Goal: Task Accomplishment & Management: Manage account settings

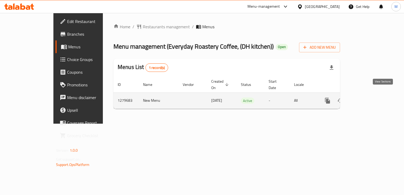
click at [368, 98] on icon "enhanced table" at bounding box center [366, 100] width 5 height 5
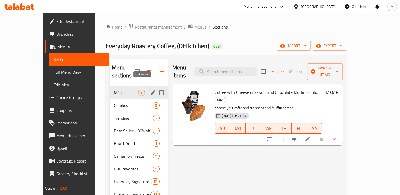
click at [150, 90] on icon "edit" at bounding box center [153, 93] width 6 height 6
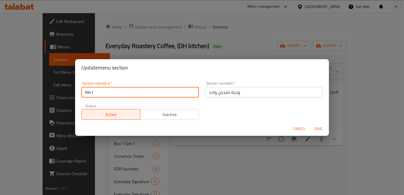
click at [129, 90] on input "M41" at bounding box center [141, 92] width 118 height 11
type input "M41 (Meal For One)"
click at [318, 129] on span "Save" at bounding box center [318, 129] width 13 height 7
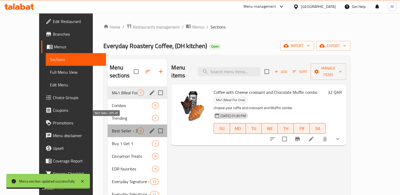
click at [112, 128] on span "Best Seller - 30% off" at bounding box center [124, 131] width 25 height 6
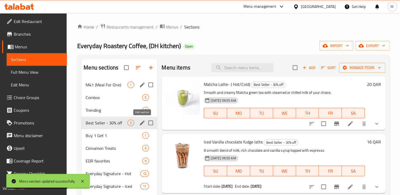
click at [142, 123] on icon "edit" at bounding box center [142, 123] width 5 height 5
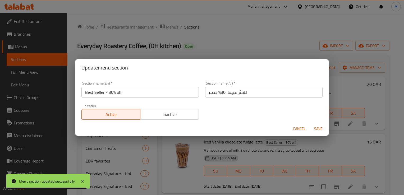
click at [125, 92] on input "Best Seller - 30% off" at bounding box center [141, 92] width 118 height 11
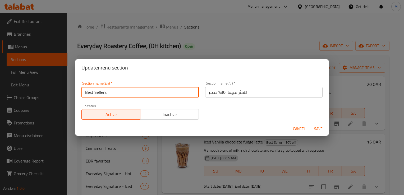
type input "Best Sellers"
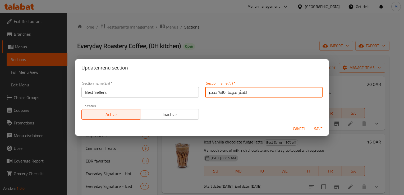
click at [223, 94] on input "الاكثر مبيعا 30% خصم" at bounding box center [264, 92] width 118 height 11
type input "الاكثر مبيعا 30% خصم"
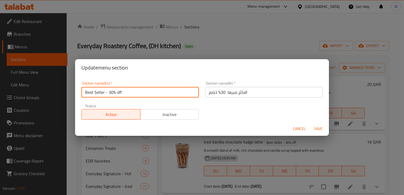
type input "Best Seller - 30% off"
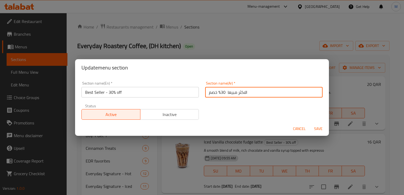
click at [206, 93] on input "الاكثر مبيعا 30% خصم" at bounding box center [264, 92] width 118 height 11
click at [223, 93] on input "الاكثر مبيعا 30% خصم" at bounding box center [264, 92] width 118 height 11
click at [216, 92] on input "الاكثر مبيعا% خصم" at bounding box center [264, 92] width 118 height 11
type input "الاكثر مبيعا"
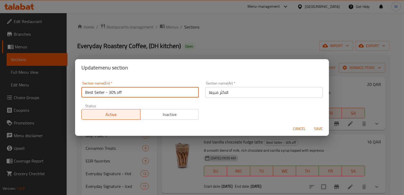
click at [121, 92] on input "Best Seller - 30% off" at bounding box center [141, 92] width 118 height 11
type input "Best Sellers"
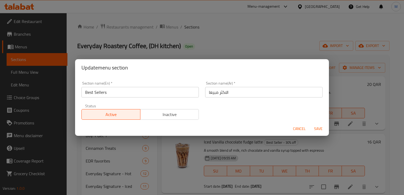
drag, startPoint x: 185, startPoint y: 68, endPoint x: 186, endPoint y: 42, distance: 25.4
click at [186, 42] on div "Update menu section Section name(En)   * Best Sellers Section name(En) * Sectio…" at bounding box center [202, 97] width 404 height 195
click at [317, 130] on span "Save" at bounding box center [318, 129] width 13 height 7
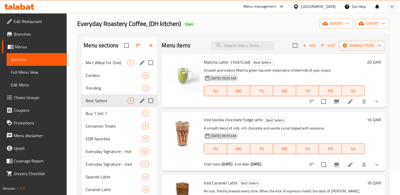
scroll to position [22, 0]
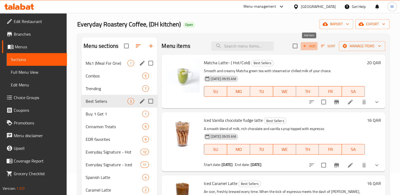
click at [308, 46] on span "Add" at bounding box center [309, 46] width 14 height 6
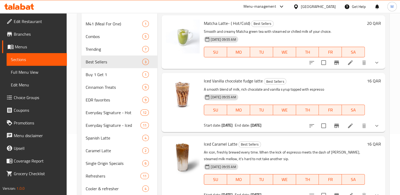
scroll to position [57, 0]
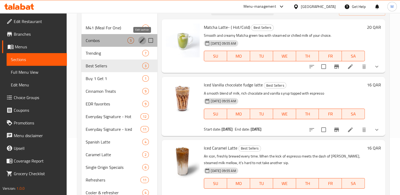
click at [142, 40] on icon "edit" at bounding box center [142, 40] width 5 height 5
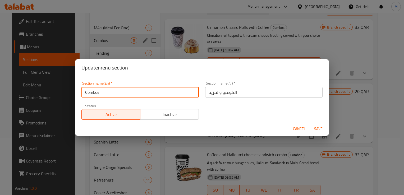
click at [84, 93] on input "Combos" at bounding box center [141, 92] width 118 height 11
type input "All Day Combos"
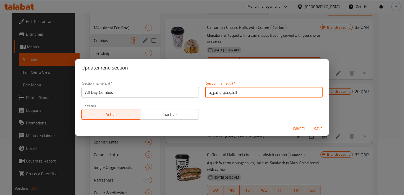
click at [249, 94] on input "الكومبو والمزيد" at bounding box center [264, 92] width 118 height 11
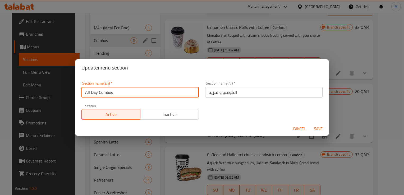
click at [134, 91] on input "All Day Combos" at bounding box center [141, 92] width 118 height 11
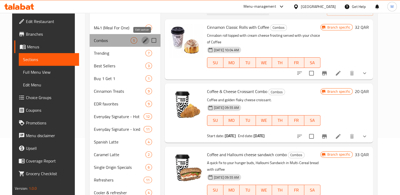
click at [143, 40] on icon "edit" at bounding box center [145, 40] width 5 height 5
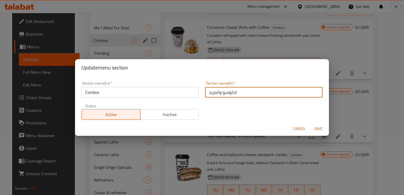
click at [238, 94] on input "الكومبو والمزيد" at bounding box center [264, 92] width 118 height 11
type input "ا"
paste input "توليفات طوال اليوم"
type input "توليفات طوال اليوم"
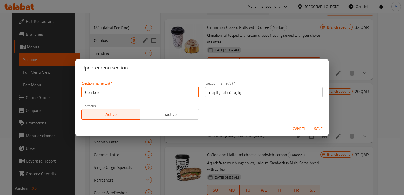
click at [152, 92] on input "Combos" at bounding box center [141, 92] width 118 height 11
type input "All Day Combos"
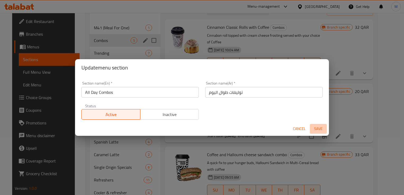
click at [315, 130] on span "Save" at bounding box center [318, 129] width 13 height 7
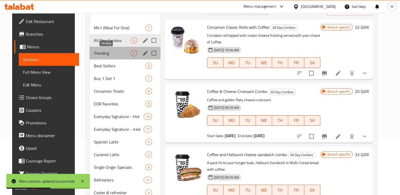
click at [96, 56] on span "Trending" at bounding box center [112, 53] width 37 height 6
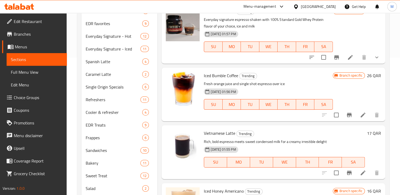
scroll to position [139, 0]
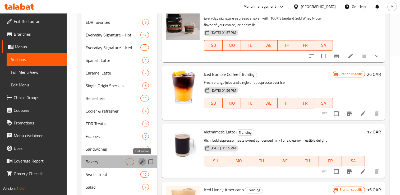
click at [141, 162] on icon "edit" at bounding box center [142, 162] width 5 height 5
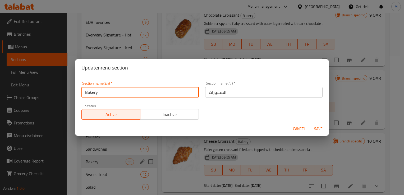
click at [109, 92] on input "Bakery" at bounding box center [141, 92] width 118 height 11
type input "Bakery Specials"
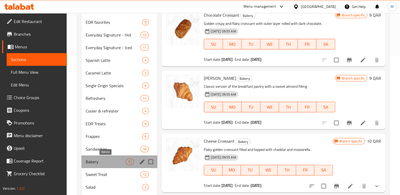
click at [100, 163] on span "Bakery" at bounding box center [106, 162] width 40 height 6
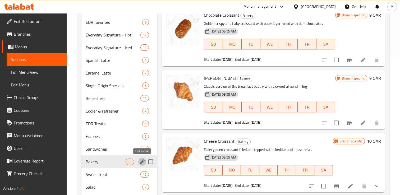
click at [141, 163] on icon "edit" at bounding box center [142, 162] width 5 height 5
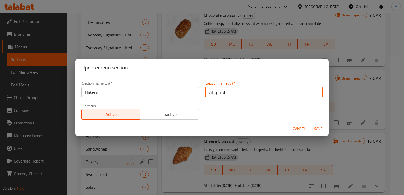
click at [241, 92] on input "المخبوزات" at bounding box center [264, 92] width 118 height 11
type input "ا"
paste input "عروض المخبز"
type input "عروض المخبز"
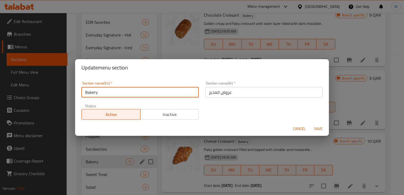
click at [110, 95] on input "Bakery" at bounding box center [141, 92] width 118 height 11
type input "Bakery"
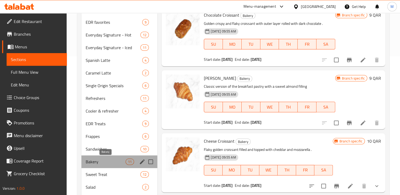
click at [101, 159] on span "Bakery" at bounding box center [106, 162] width 40 height 6
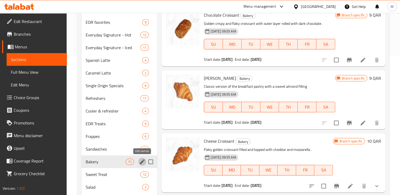
click at [141, 161] on icon "edit" at bounding box center [142, 162] width 6 height 6
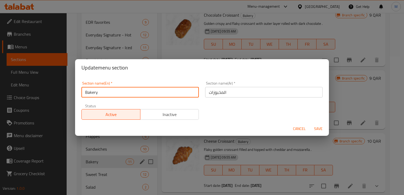
click at [117, 90] on input "Bakery" at bounding box center [141, 92] width 118 height 11
type input "Bakery Specials"
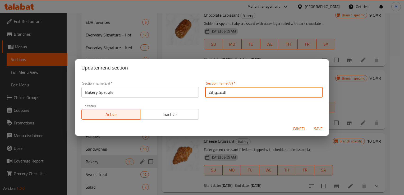
click at [232, 93] on input "المخبوزات" at bounding box center [264, 92] width 118 height 11
type input "ا"
paste input "عروض المخبز"
type input "عروض المخبز"
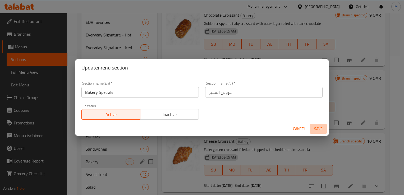
click at [321, 129] on span "Save" at bounding box center [318, 129] width 13 height 7
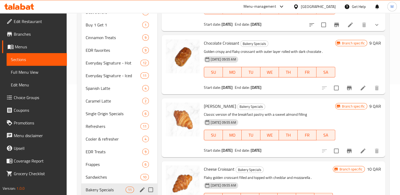
scroll to position [112, 0]
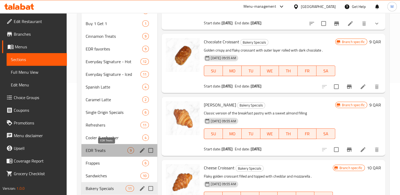
click at [97, 149] on span "EDR Treats" at bounding box center [107, 150] width 42 height 6
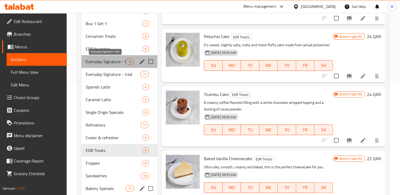
click at [103, 61] on span "Everyday Signature - Hot" at bounding box center [106, 61] width 40 height 6
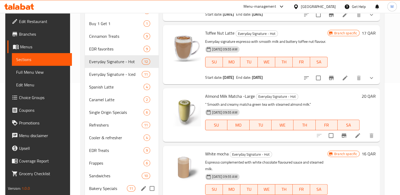
scroll to position [283, 0]
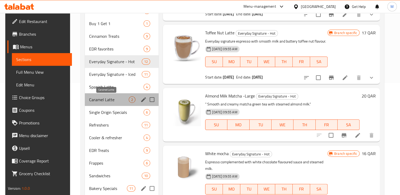
click at [97, 99] on span "Caramel Latte" at bounding box center [109, 100] width 40 height 6
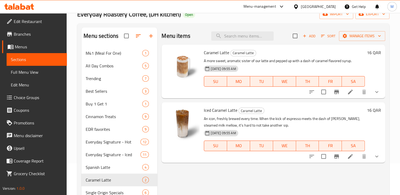
scroll to position [52, 0]
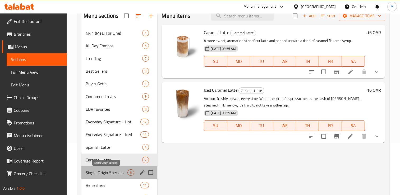
click at [104, 175] on span "Single Origin Specials" at bounding box center [107, 173] width 42 height 6
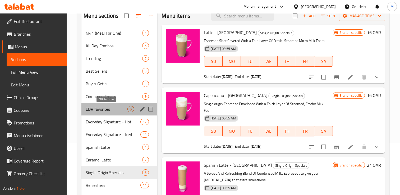
click at [100, 109] on span "EDR favorites" at bounding box center [107, 109] width 42 height 6
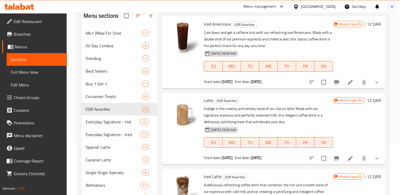
scroll to position [85, 0]
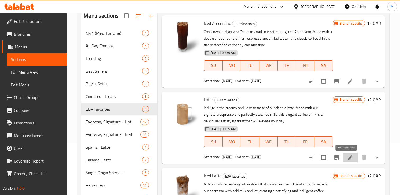
click at [348, 159] on icon at bounding box center [350, 157] width 5 height 5
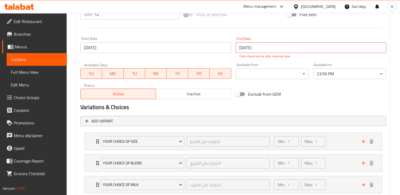
scroll to position [202, 0]
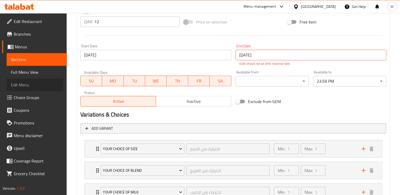
click at [13, 86] on span "Edit Menu" at bounding box center [37, 85] width 52 height 6
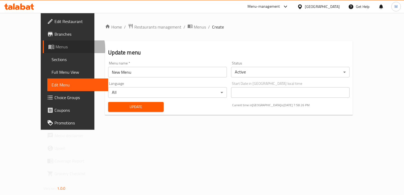
click at [56, 49] on span "Menus" at bounding box center [80, 47] width 48 height 6
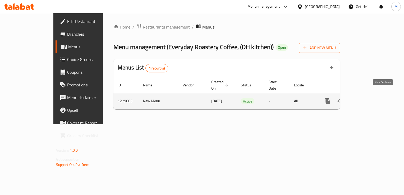
click at [368, 99] on icon "enhanced table" at bounding box center [366, 101] width 5 height 5
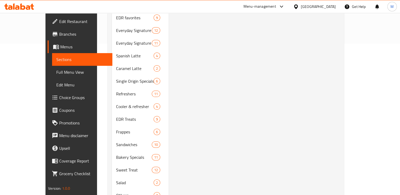
scroll to position [149, 0]
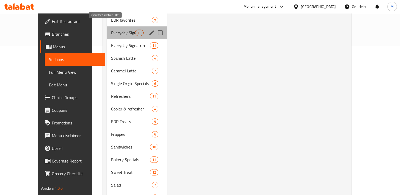
click at [111, 30] on span "Everyday Signature - Hot" at bounding box center [123, 33] width 24 height 6
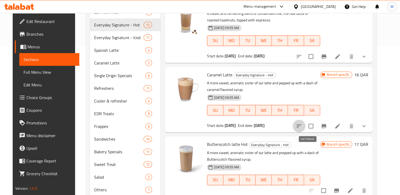
click at [303, 127] on icon "sort-choices" at bounding box center [299, 126] width 6 height 6
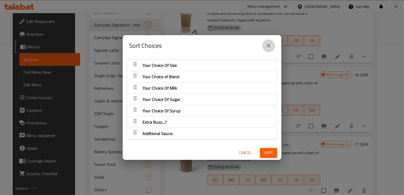
click at [270, 46] on icon "close" at bounding box center [269, 46] width 6 height 6
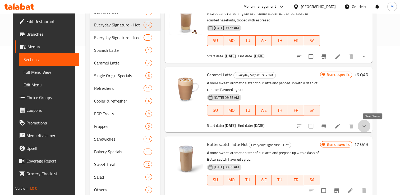
click at [368, 128] on icon "show more" at bounding box center [364, 126] width 6 height 6
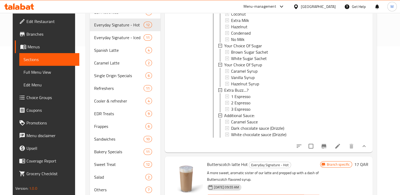
scroll to position [211, 0]
click at [341, 149] on icon at bounding box center [338, 146] width 6 height 6
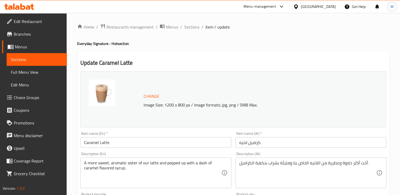
click at [207, 26] on span "item / update" at bounding box center [218, 27] width 24 height 6
click at [191, 28] on span "Sections" at bounding box center [191, 27] width 15 height 6
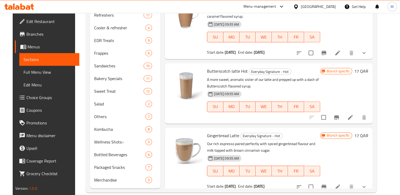
scroll to position [230, 0]
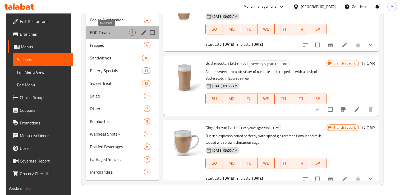
click at [92, 33] on span "EDR Treats" at bounding box center [109, 32] width 39 height 6
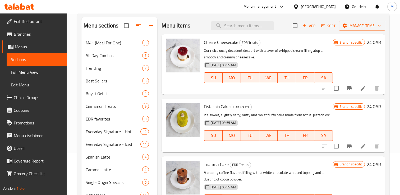
scroll to position [41, 0]
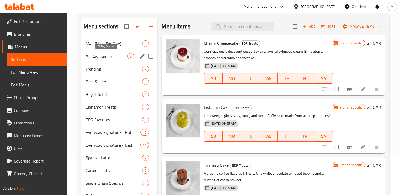
click at [94, 57] on span "All Day Combos" at bounding box center [107, 56] width 42 height 6
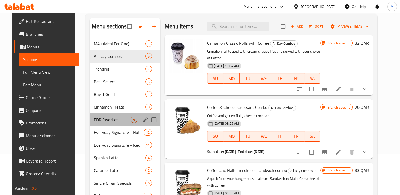
click at [96, 123] on div "EDR favorites 9" at bounding box center [125, 120] width 71 height 13
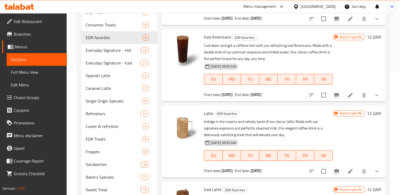
scroll to position [125, 0]
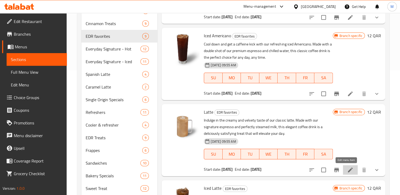
click at [348, 168] on icon at bounding box center [351, 170] width 6 height 6
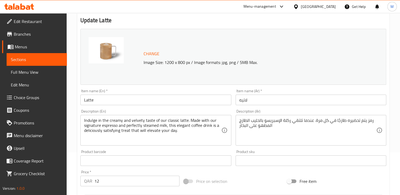
scroll to position [37, 0]
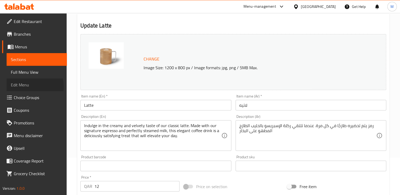
click at [27, 87] on span "Edit Menu" at bounding box center [37, 85] width 52 height 6
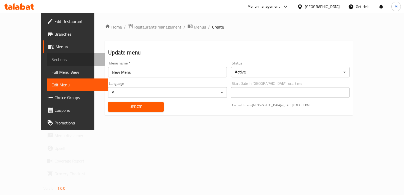
click at [52, 58] on span "Sections" at bounding box center [78, 59] width 52 height 6
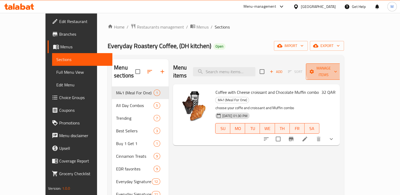
click at [337, 71] on icon "button" at bounding box center [336, 72] width 3 height 2
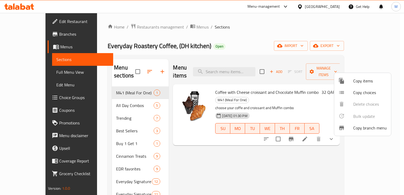
click at [279, 170] on div at bounding box center [202, 97] width 404 height 195
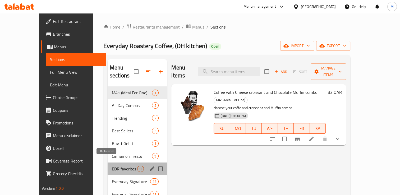
click at [112, 166] on span "EDR favorites" at bounding box center [124, 169] width 25 height 6
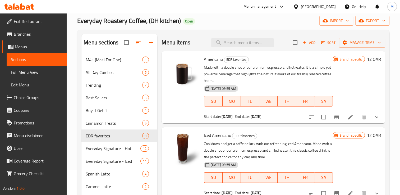
scroll to position [21, 0]
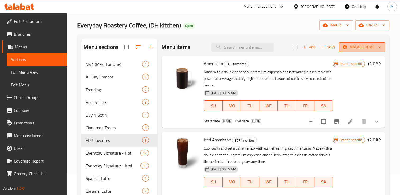
click at [371, 48] on span "Manage items" at bounding box center [363, 47] width 38 height 7
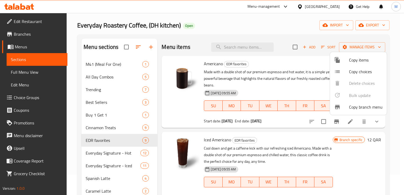
click at [237, 31] on div at bounding box center [202, 97] width 404 height 195
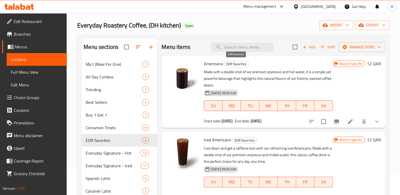
click at [237, 66] on span "EDR favorites" at bounding box center [236, 64] width 24 height 6
drag, startPoint x: 237, startPoint y: 66, endPoint x: 269, endPoint y: 64, distance: 32.1
click at [269, 64] on h6 "Americano EDR favorites" at bounding box center [268, 63] width 129 height 7
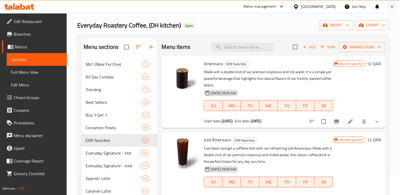
click at [347, 64] on span "Branch specific" at bounding box center [351, 63] width 27 height 5
click at [343, 79] on div "Branch specific 12 QAR" at bounding box center [357, 92] width 48 height 64
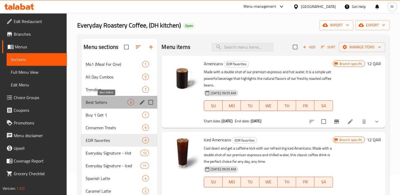
click at [101, 104] on span "Best Sellers" at bounding box center [107, 102] width 42 height 6
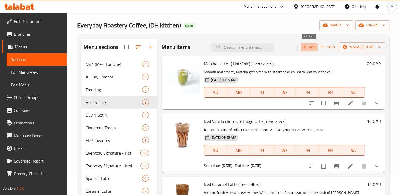
click at [311, 48] on span "Add" at bounding box center [309, 47] width 14 height 6
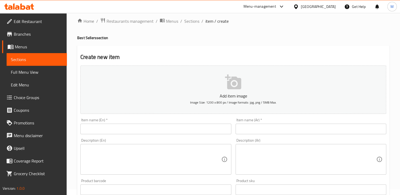
scroll to position [1, 0]
